Goal: Check status: Check status

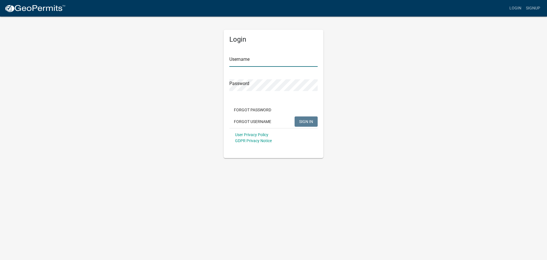
type input "[PERSON_NAME]"
click at [303, 117] on button "SIGN IN" at bounding box center [306, 121] width 23 height 10
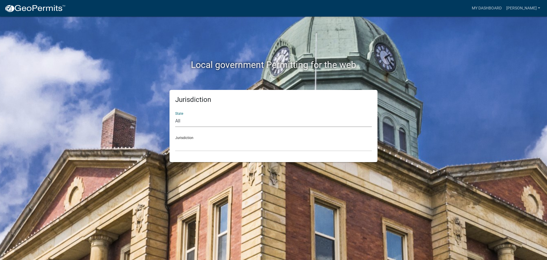
click at [180, 119] on select "All [US_STATE] [US_STATE] [US_STATE] [US_STATE] [US_STATE] [US_STATE] [US_STATE…" at bounding box center [273, 121] width 197 height 12
select select "[US_STATE]"
click at [175, 115] on select "All [US_STATE] [US_STATE] [US_STATE] [US_STATE] [US_STATE] [US_STATE] [US_STATE…" at bounding box center [273, 121] width 197 height 12
click at [495, 9] on link "My Dashboard" at bounding box center [487, 8] width 34 height 11
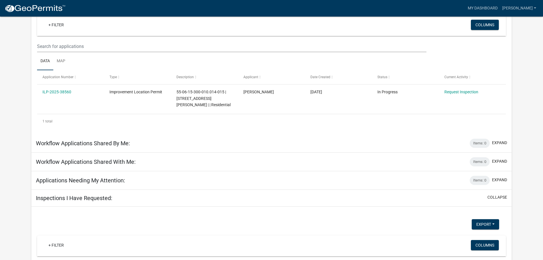
scroll to position [47, 0]
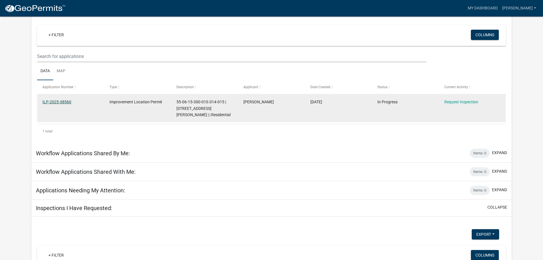
click at [50, 100] on link "ILP-2025-38560" at bounding box center [56, 101] width 29 height 5
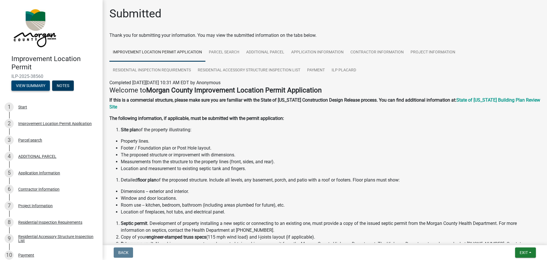
click at [30, 84] on button "View Summary" at bounding box center [30, 85] width 38 height 10
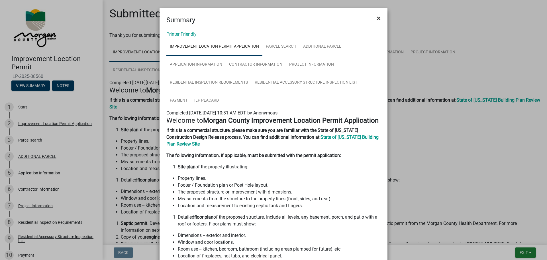
click at [378, 20] on span "×" at bounding box center [379, 18] width 4 height 8
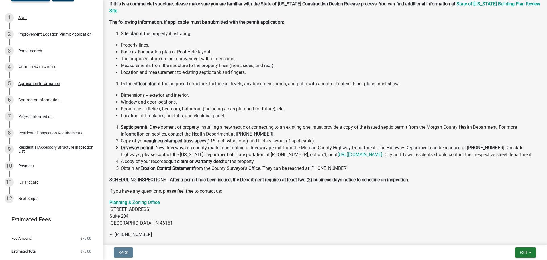
scroll to position [68, 0]
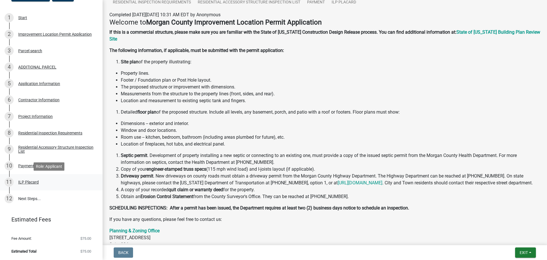
click at [24, 183] on div "ILP Placard" at bounding box center [28, 182] width 21 height 4
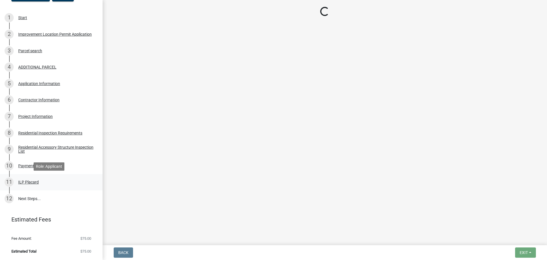
scroll to position [0, 0]
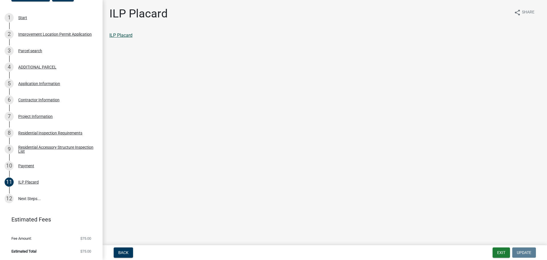
click at [112, 35] on link "ILP Placard" at bounding box center [120, 34] width 23 height 5
